Goal: Information Seeking & Learning: Learn about a topic

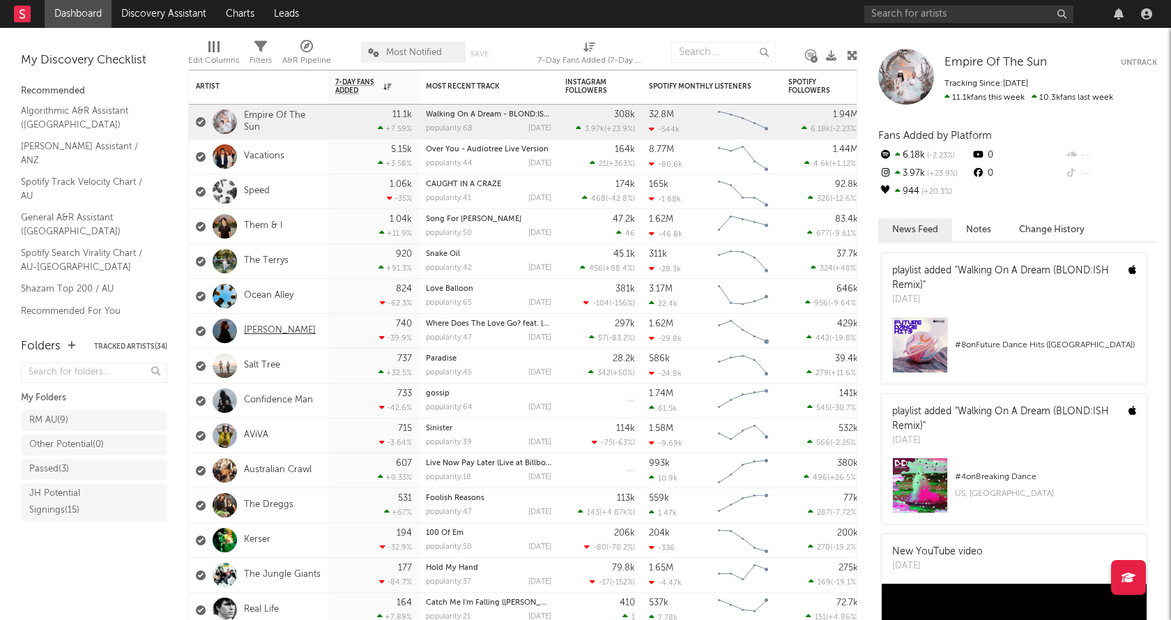
click at [258, 330] on link "[PERSON_NAME]" at bounding box center [280, 331] width 72 height 12
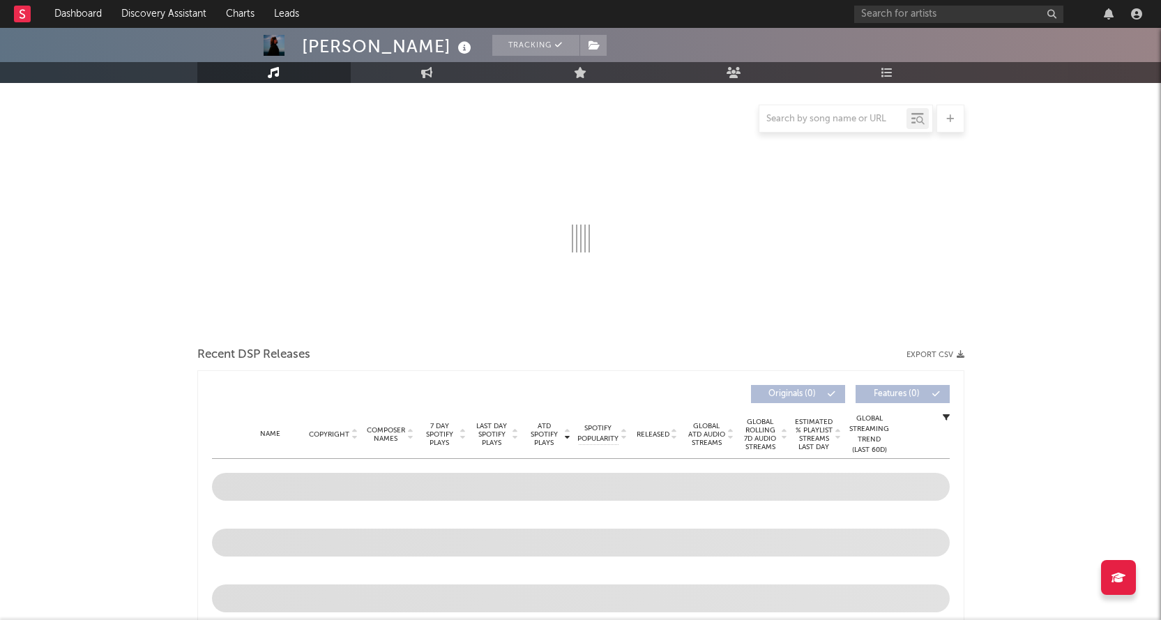
select select "6m"
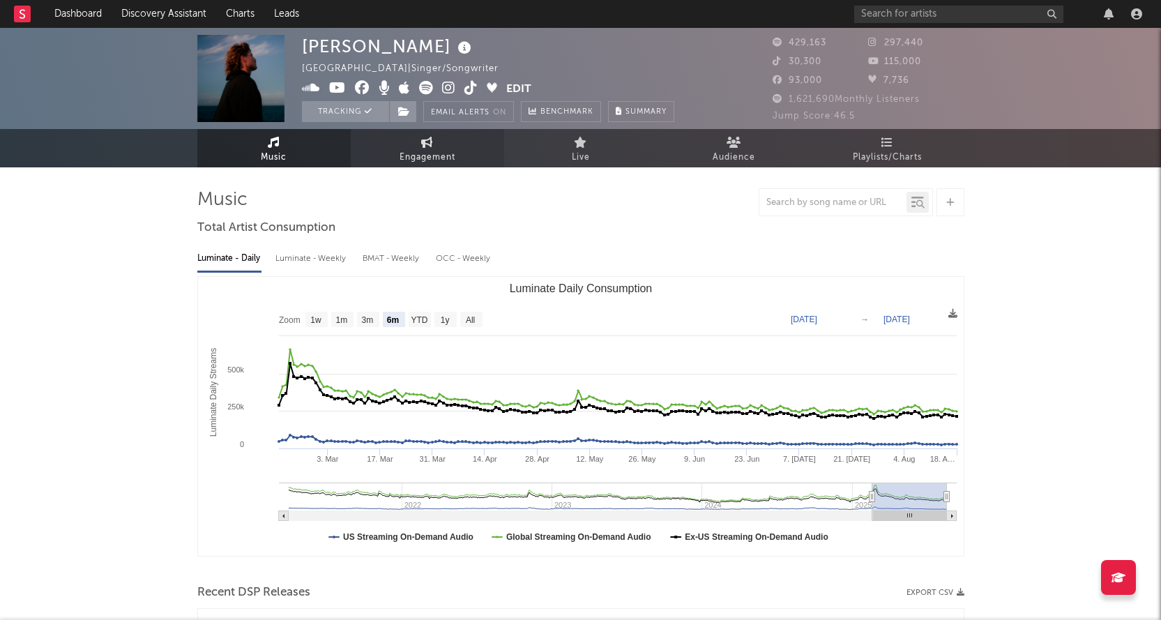
click at [480, 144] on link "Engagement" at bounding box center [427, 148] width 153 height 38
select select "1w"
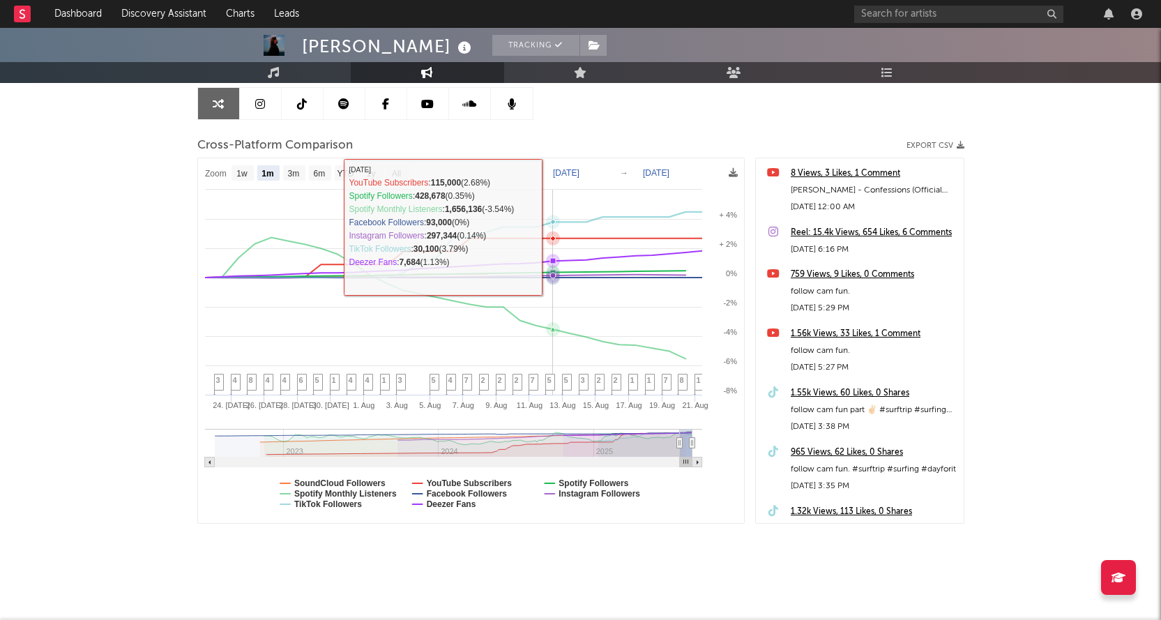
scroll to position [140, 0]
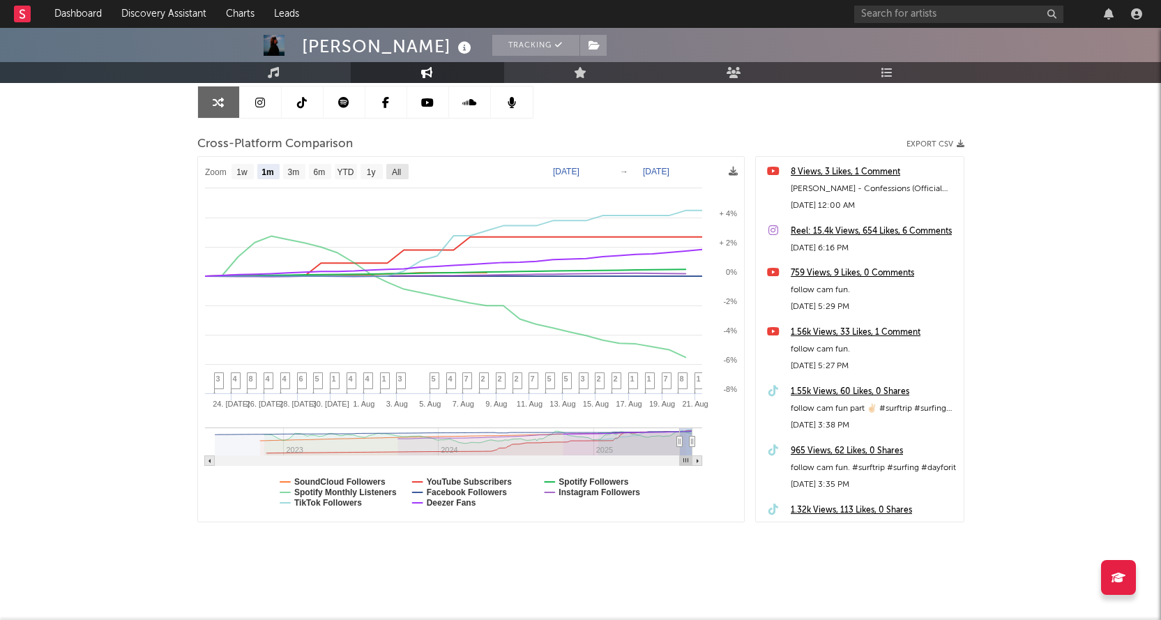
click at [400, 168] on text "All" at bounding box center [395, 172] width 9 height 10
select select "All"
type input "[DATE]"
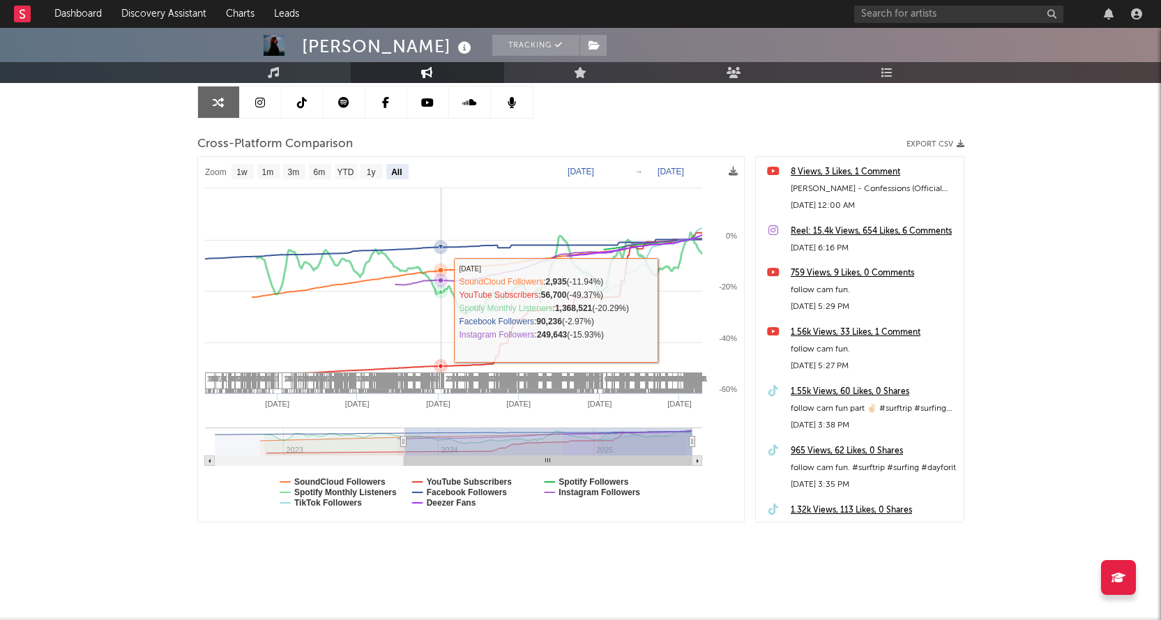
select select "All"
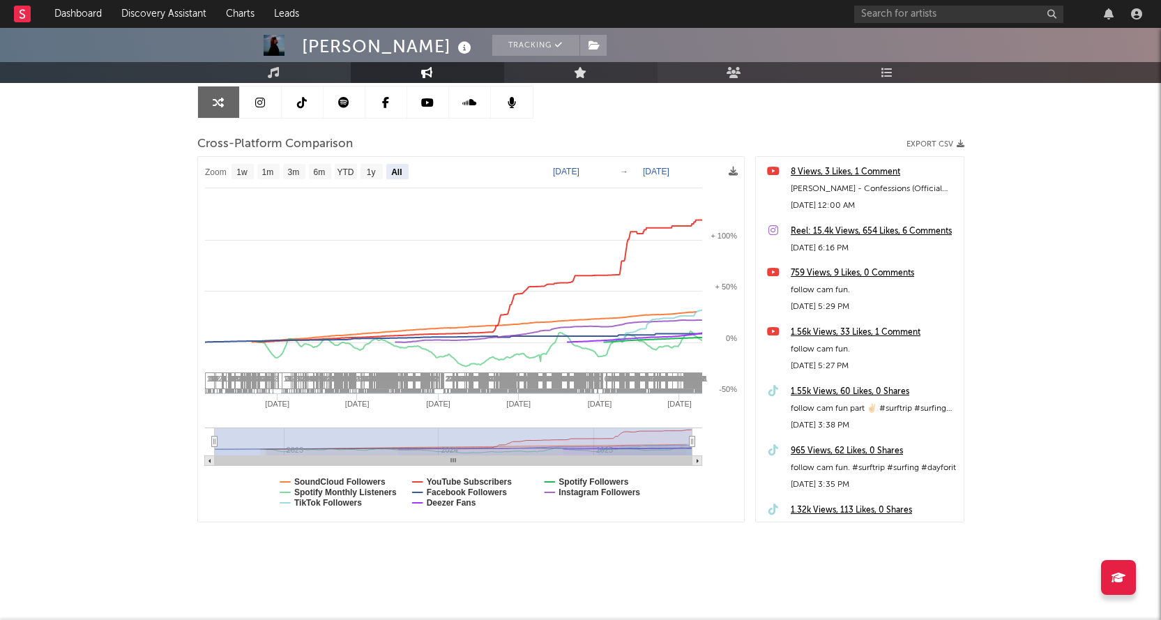
click at [594, 71] on link "Live" at bounding box center [580, 72] width 153 height 21
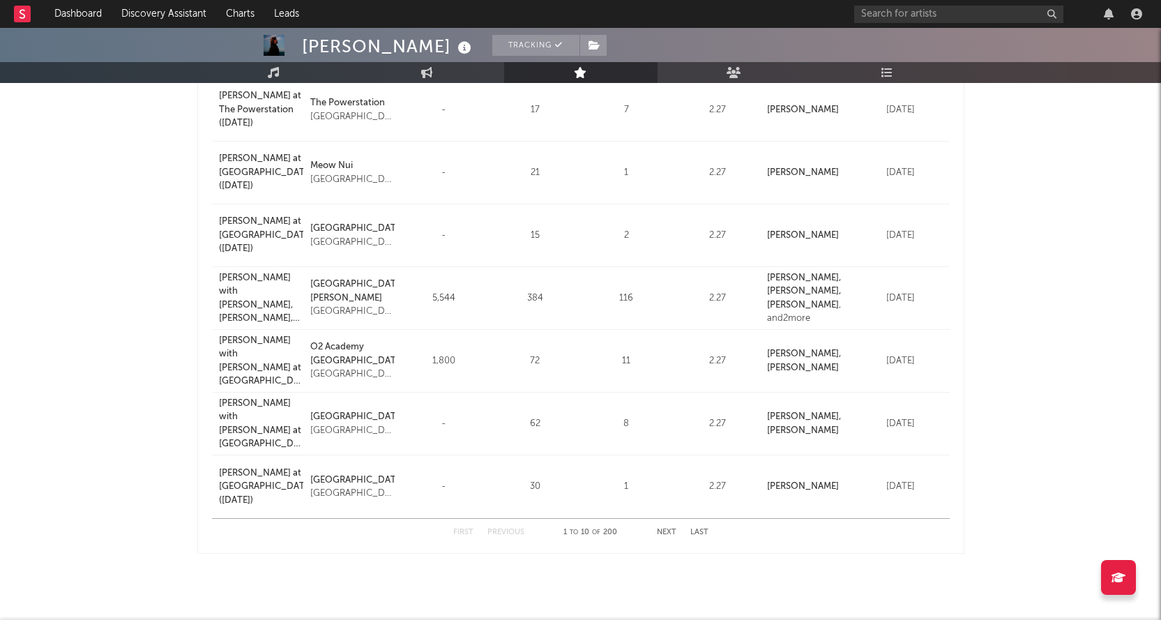
scroll to position [418, 0]
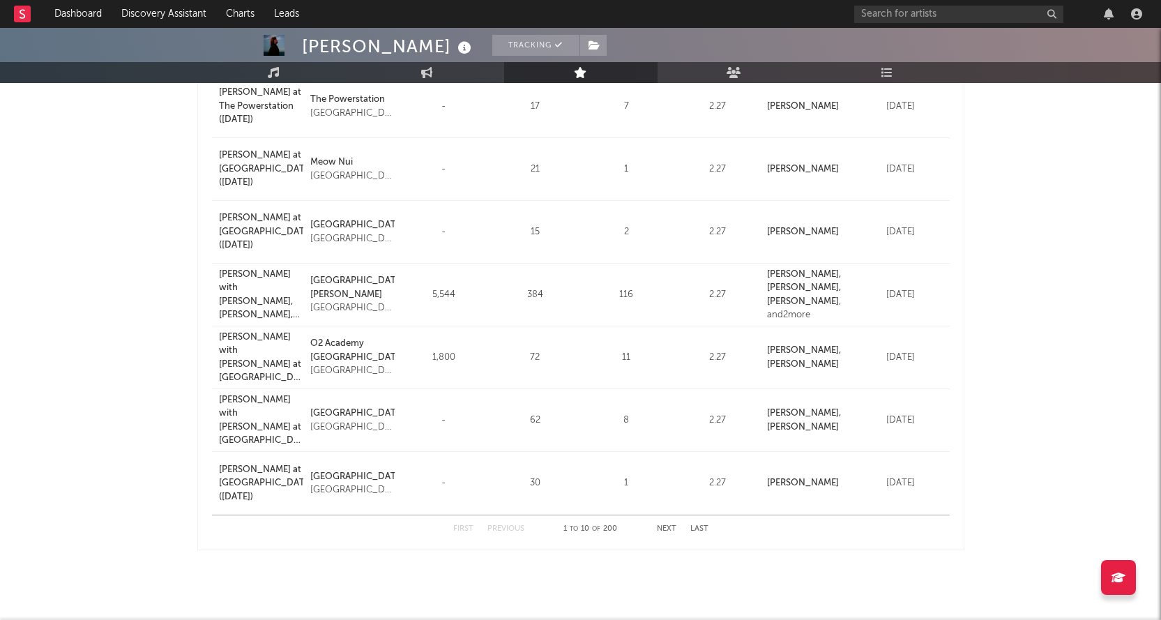
click at [665, 526] on button "Next" at bounding box center [667, 529] width 20 height 8
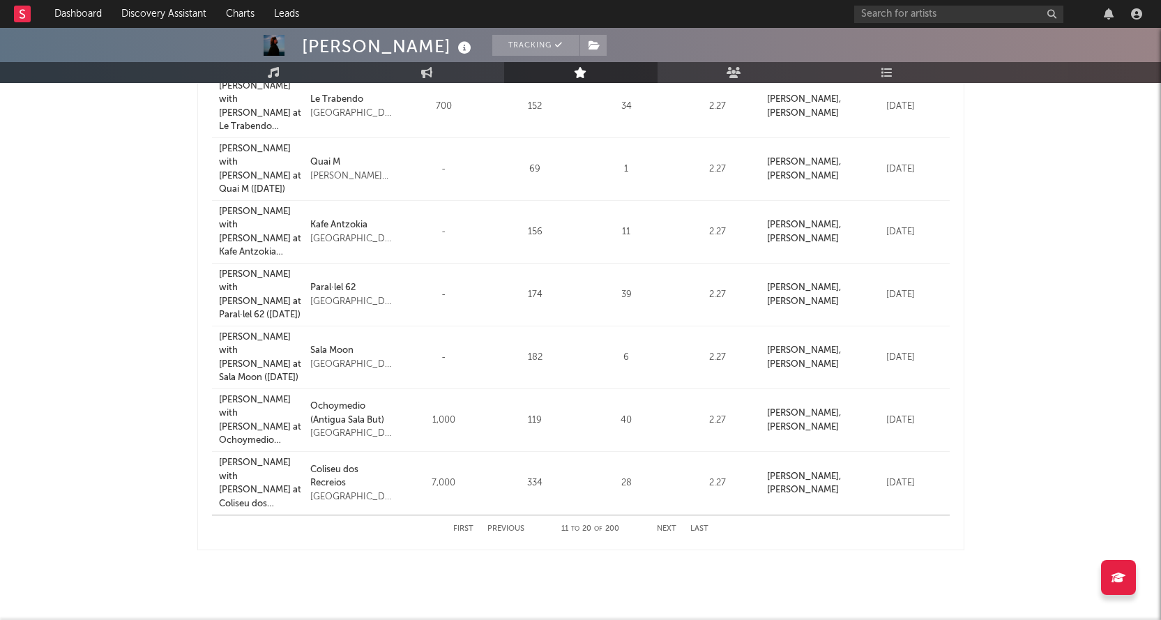
click at [662, 533] on div "First Previous 11 to 20 of 200 Next Last" at bounding box center [580, 528] width 255 height 27
click at [662, 526] on button "Next" at bounding box center [667, 529] width 20 height 8
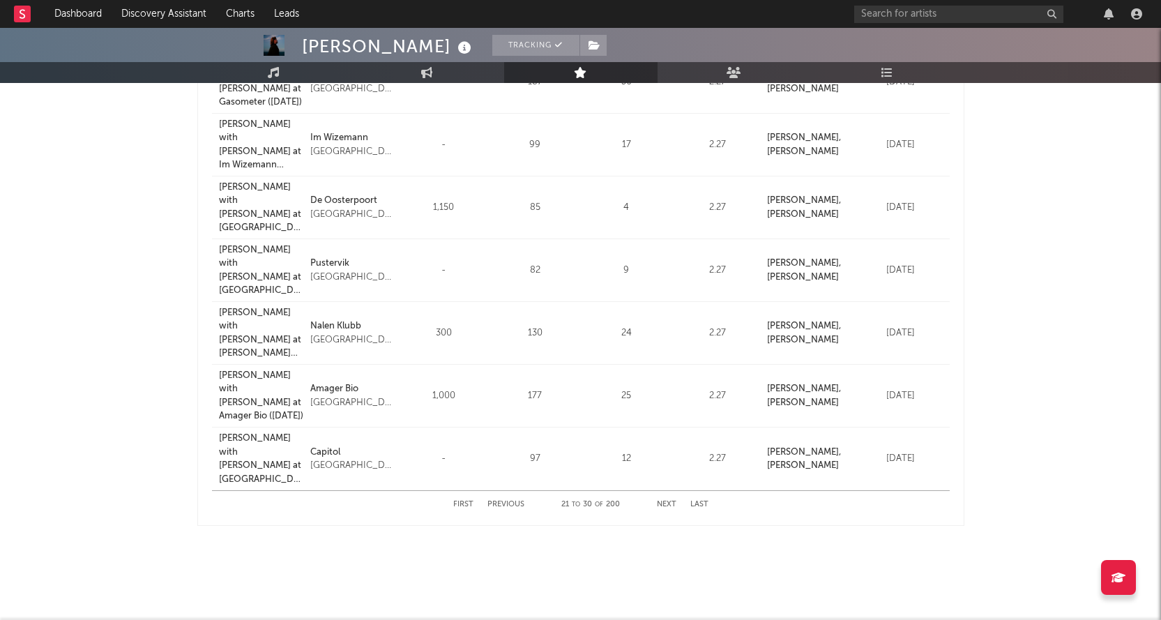
scroll to position [460, 0]
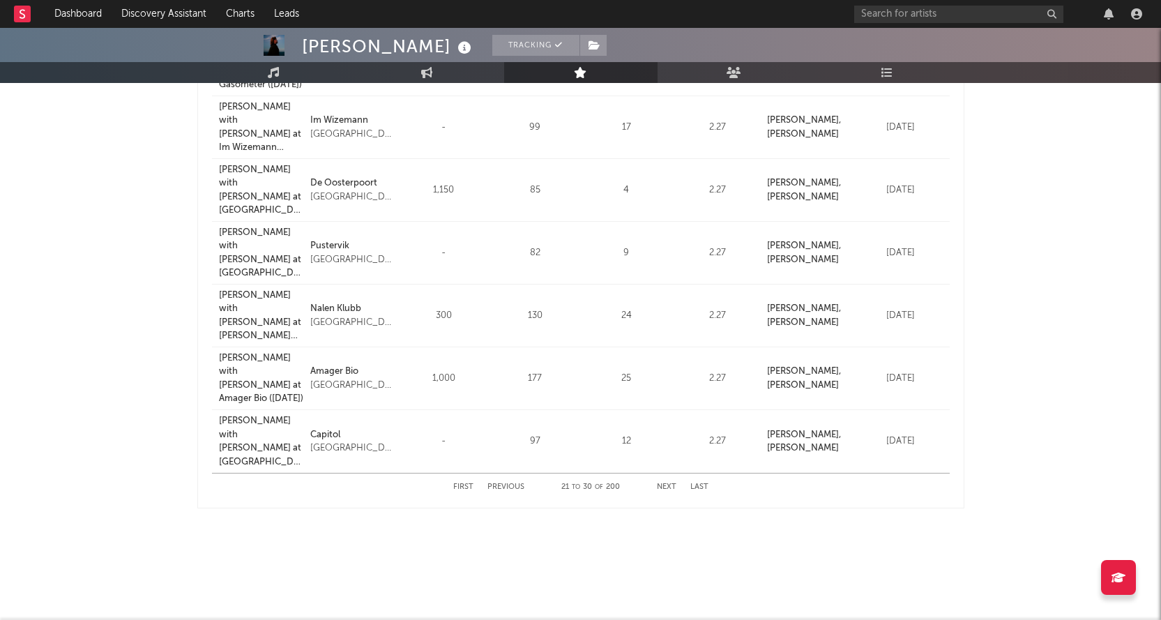
click at [662, 487] on button "Next" at bounding box center [667, 487] width 20 height 8
click at [660, 491] on div "First Previous 31 to 40 of 200 Next Last" at bounding box center [580, 486] width 255 height 27
click at [662, 489] on button "Next" at bounding box center [667, 487] width 20 height 8
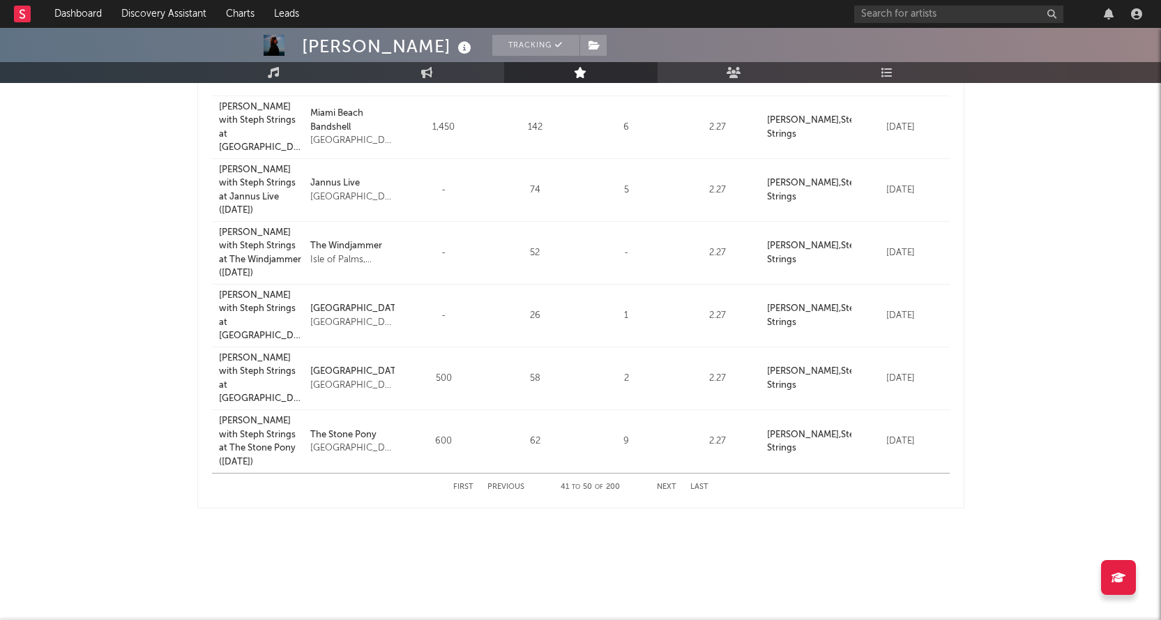
click at [465, 483] on div "First Previous 41 to 50 of 200 Next Last" at bounding box center [580, 486] width 255 height 27
click at [467, 485] on button "First" at bounding box center [463, 487] width 20 height 8
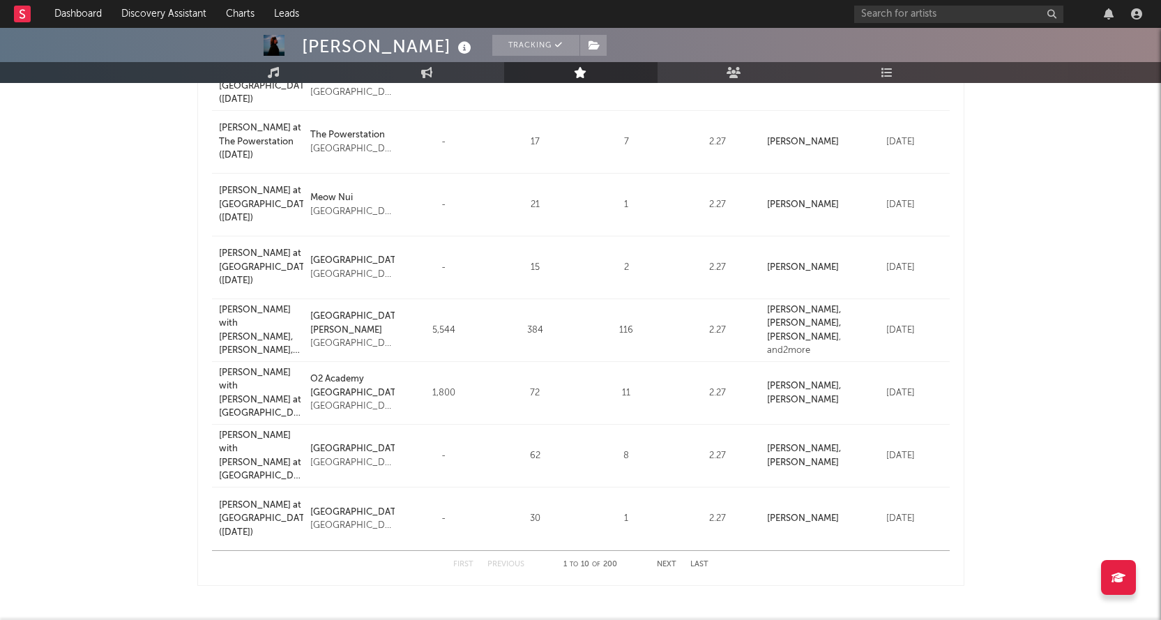
scroll to position [390, 0]
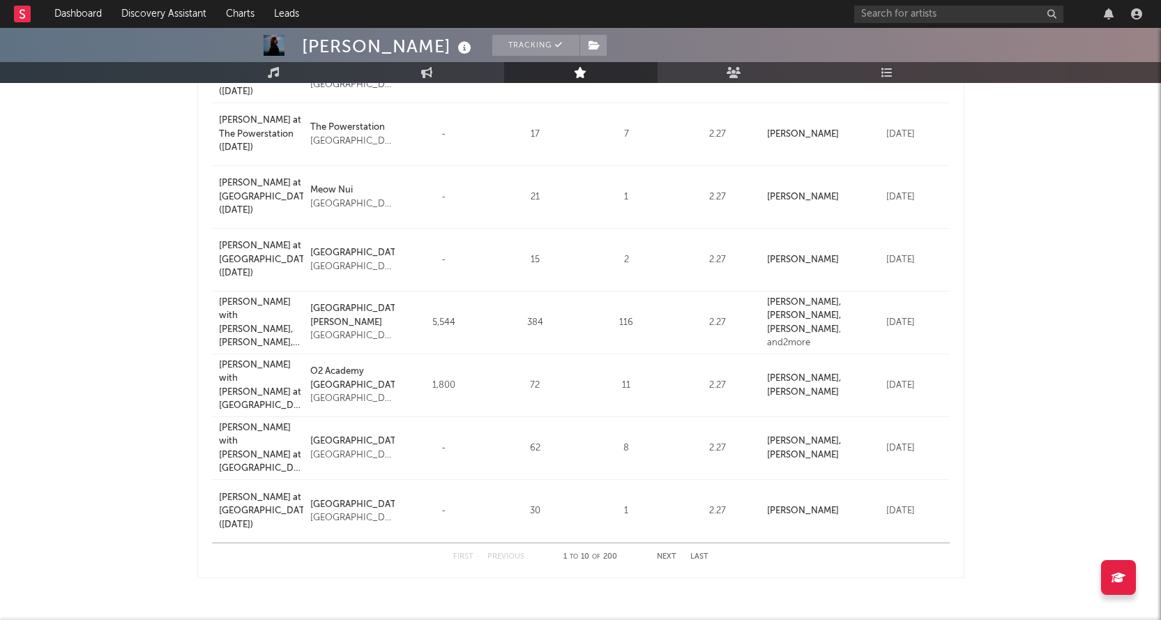
click at [661, 554] on button "Next" at bounding box center [667, 557] width 20 height 8
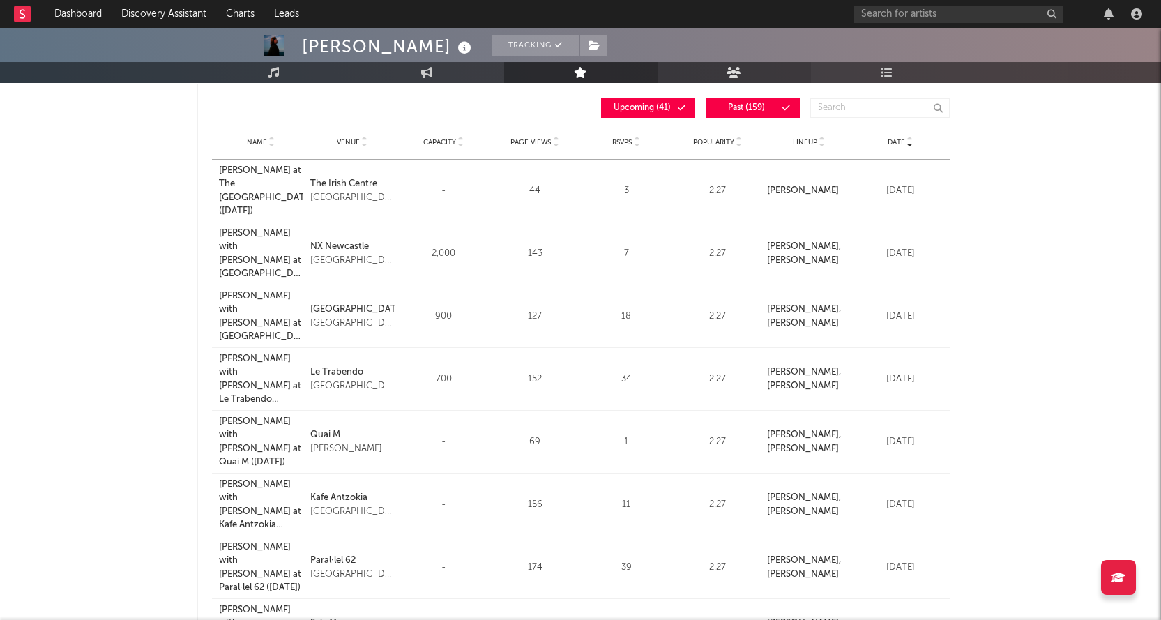
scroll to position [0, 0]
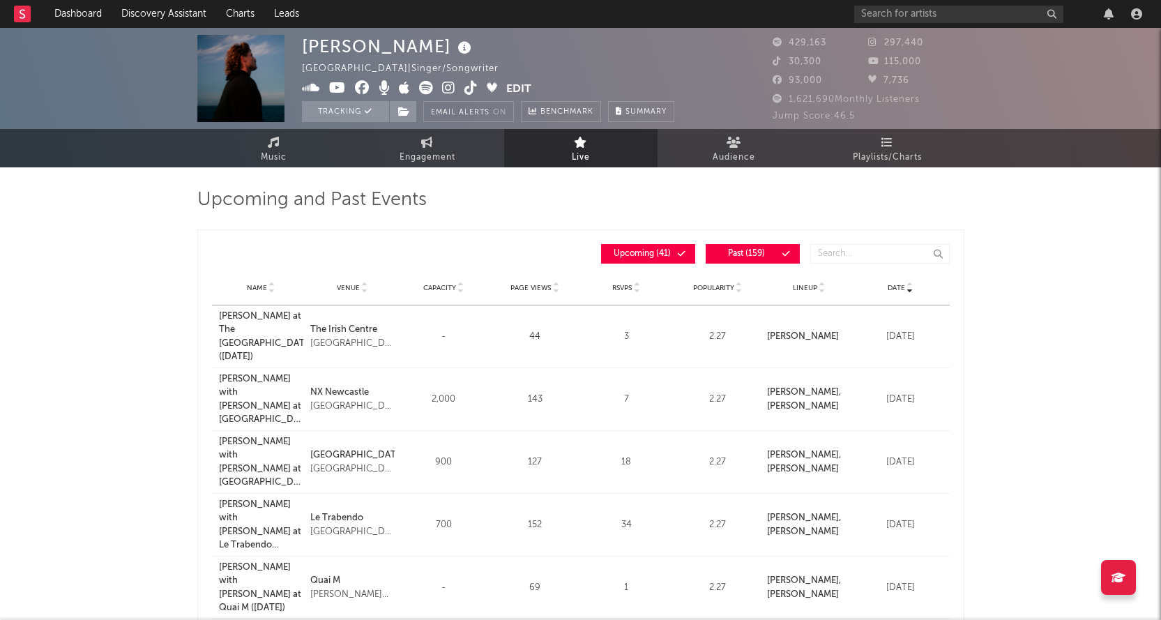
drag, startPoint x: 712, startPoint y: 159, endPoint x: 712, endPoint y: 167, distance: 8.4
click at [712, 160] on link "Audience" at bounding box center [733, 148] width 153 height 38
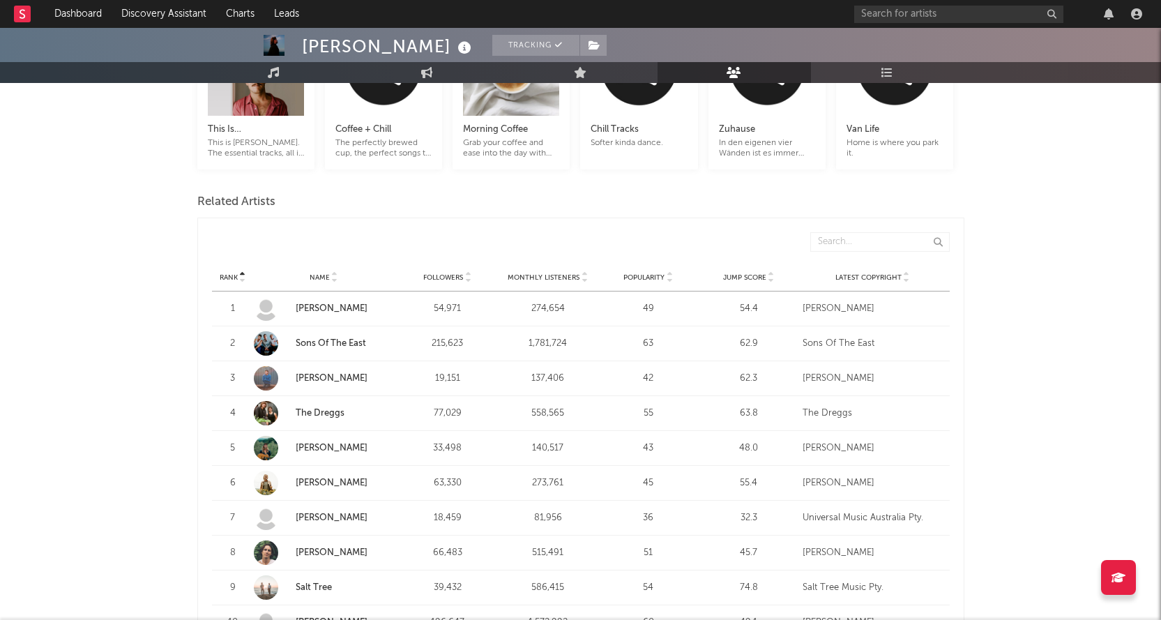
scroll to position [418, 0]
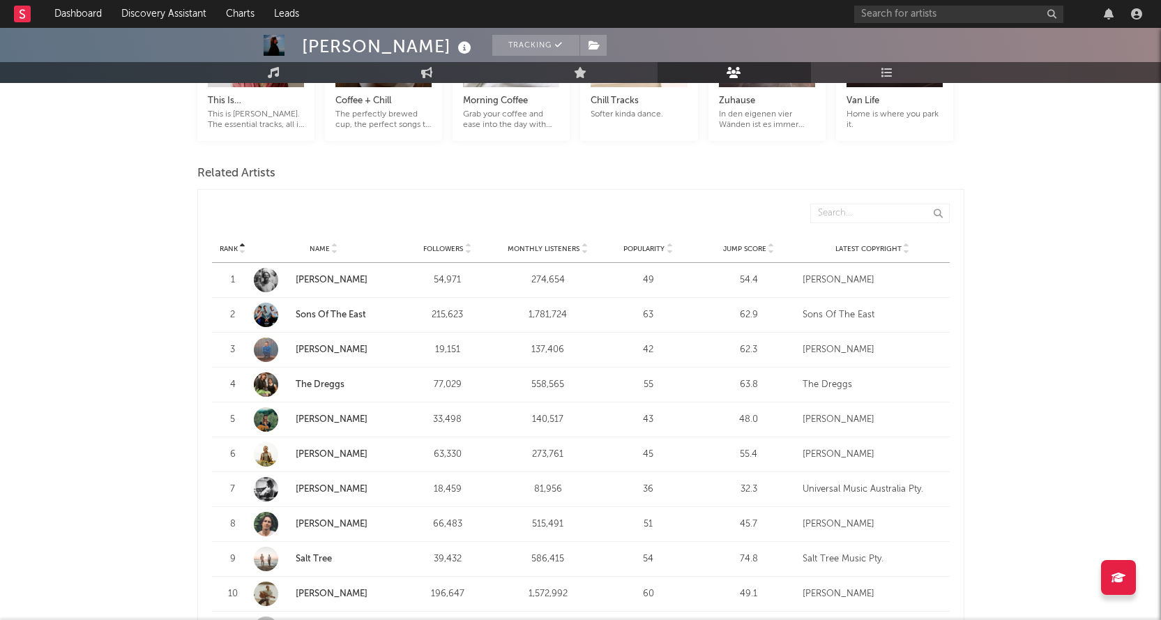
click at [645, 245] on span "Popularity" at bounding box center [643, 249] width 41 height 8
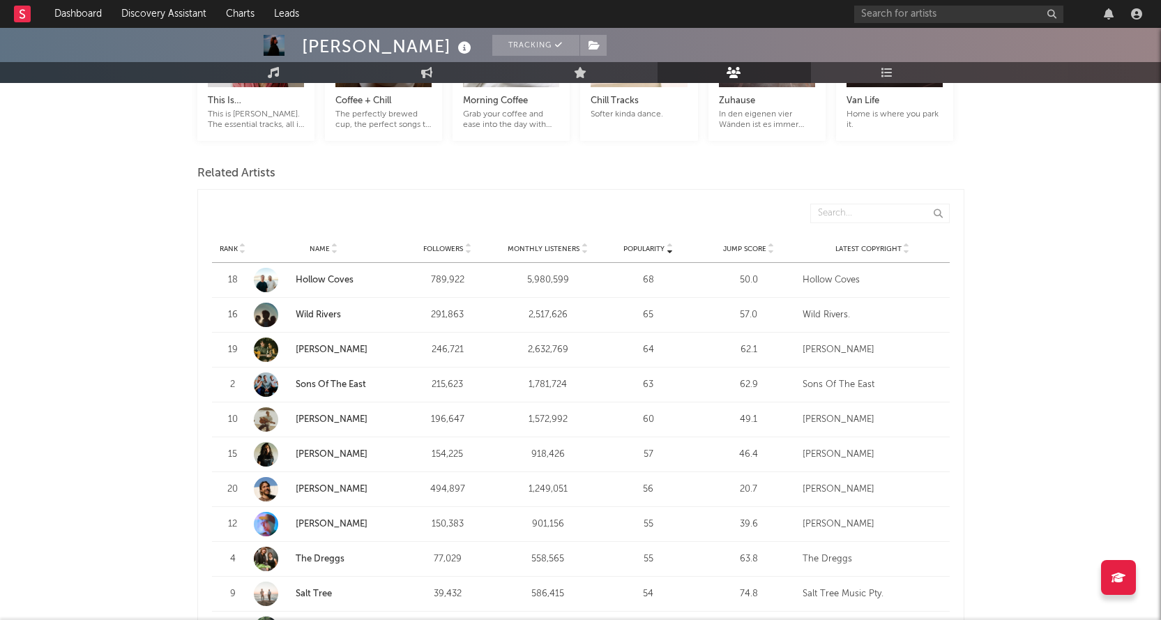
click at [570, 248] on span "Monthly Listeners" at bounding box center [543, 249] width 72 height 8
click at [443, 243] on div "Rank Name Followers Monthly Listeners Popularity Jump Score Latest Copyright" at bounding box center [580, 249] width 737 height 28
click at [447, 250] on span "Followers" at bounding box center [443, 249] width 40 height 8
